Goal: Navigation & Orientation: Go to known website

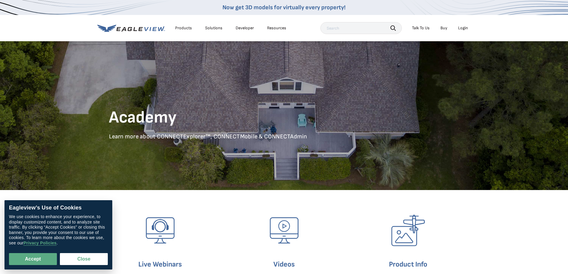
click at [460, 27] on div "Login" at bounding box center [463, 27] width 10 height 5
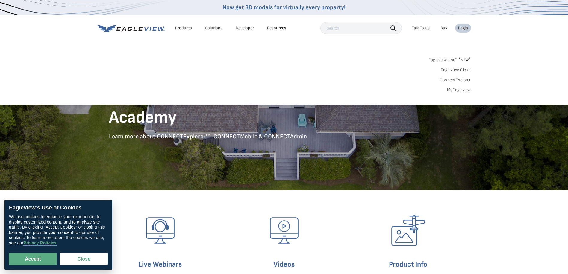
click at [463, 30] on div "Login" at bounding box center [463, 27] width 10 height 5
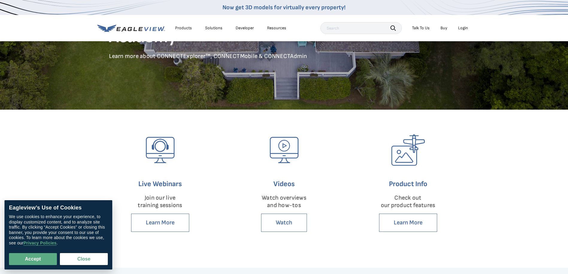
scroll to position [90, 0]
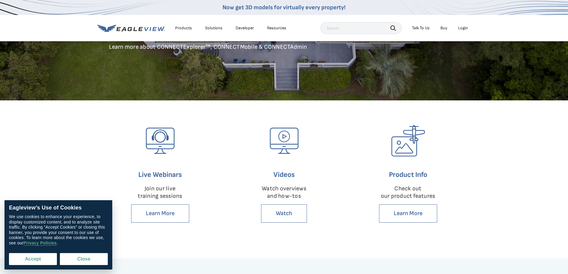
click at [44, 259] on button "Accept" at bounding box center [33, 259] width 48 height 12
checkbox input "true"
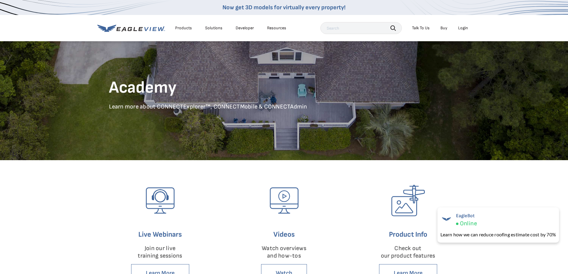
scroll to position [0, 0]
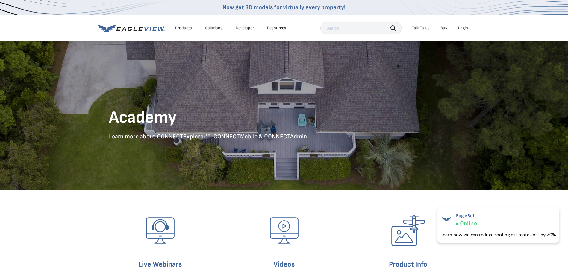
click at [463, 28] on div "Login" at bounding box center [463, 27] width 10 height 5
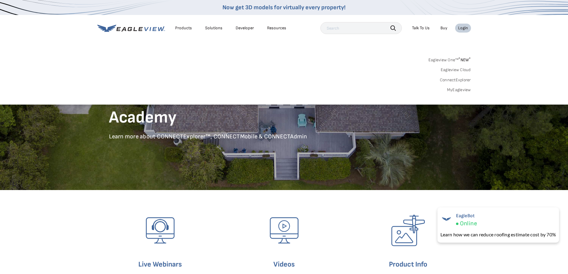
click at [456, 78] on link "ConnectExplorer" at bounding box center [455, 80] width 31 height 5
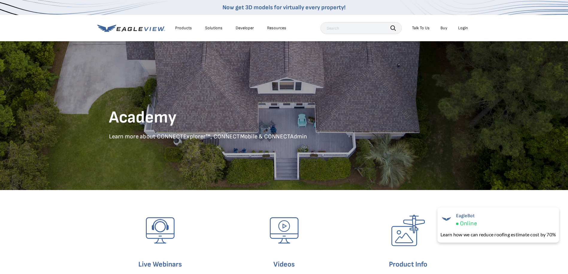
click at [464, 28] on div "Login" at bounding box center [463, 27] width 10 height 5
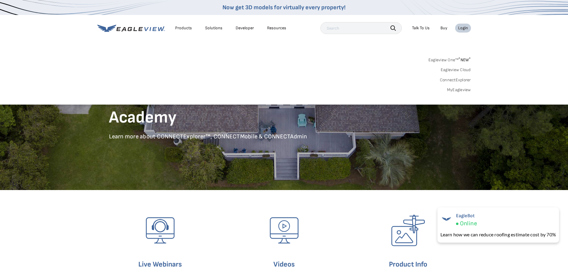
click at [455, 60] on link "Eagleview One™ * NEW *" at bounding box center [449, 59] width 42 height 7
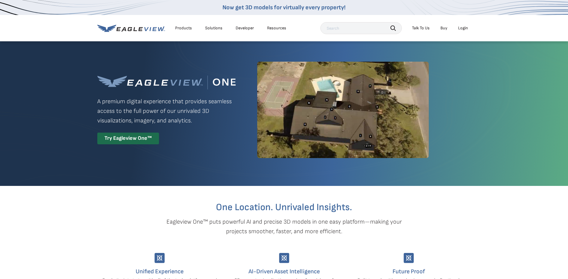
click at [463, 29] on div "Login" at bounding box center [463, 27] width 10 height 5
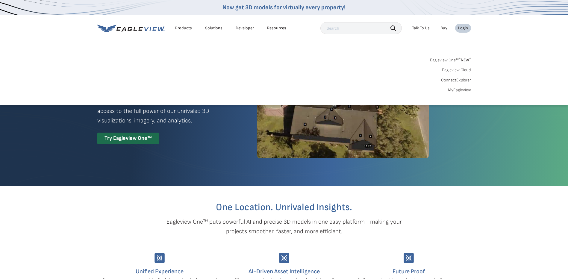
click at [458, 81] on link "ConnectExplorer" at bounding box center [456, 80] width 30 height 5
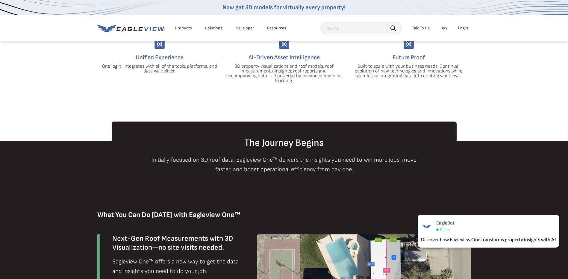
scroll to position [180, 0]
